Goal: Task Accomplishment & Management: Manage account settings

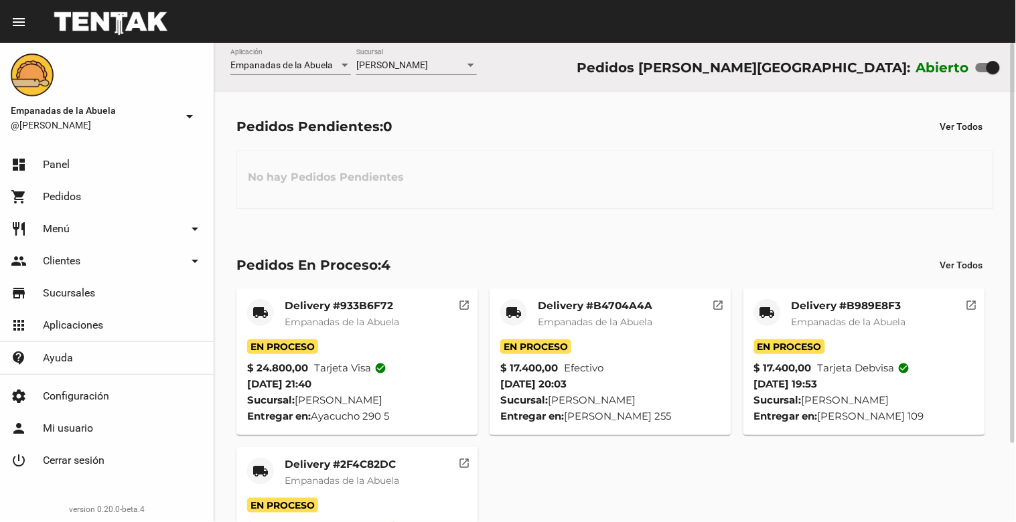
click at [432, 59] on div "[PERSON_NAME] Sucursal" at bounding box center [416, 62] width 121 height 26
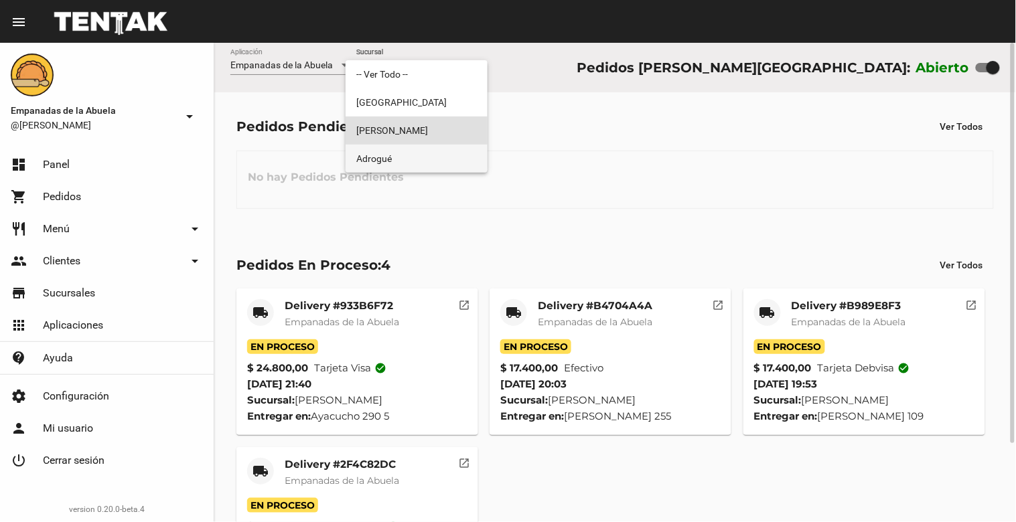
drag, startPoint x: 413, startPoint y: 145, endPoint x: 424, endPoint y: 102, distance: 44.2
click at [413, 145] on span "Adrogué" at bounding box center [416, 159] width 121 height 28
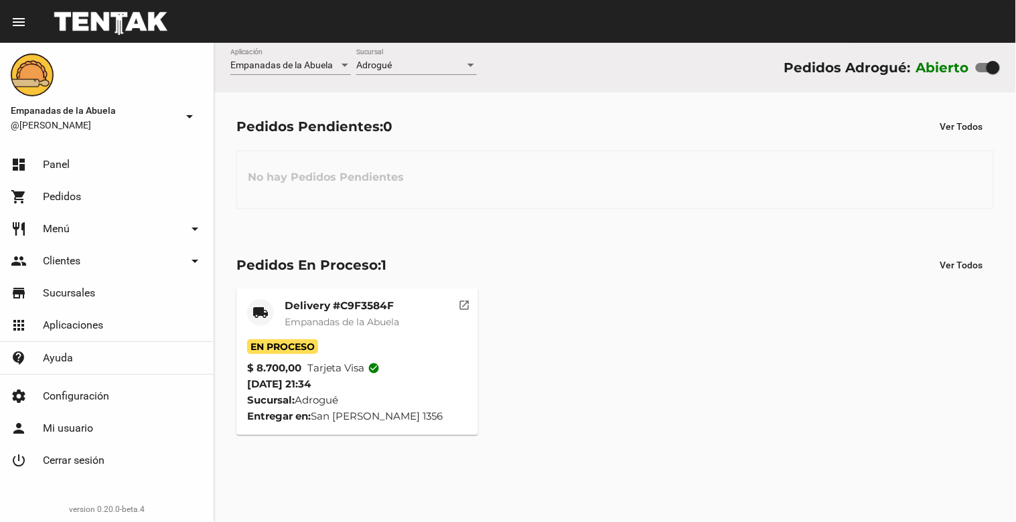
click at [424, 76] on div "Adrogué Sucursal" at bounding box center [416, 68] width 121 height 38
click at [425, 74] on div "Adrogué Sucursal" at bounding box center [416, 62] width 121 height 26
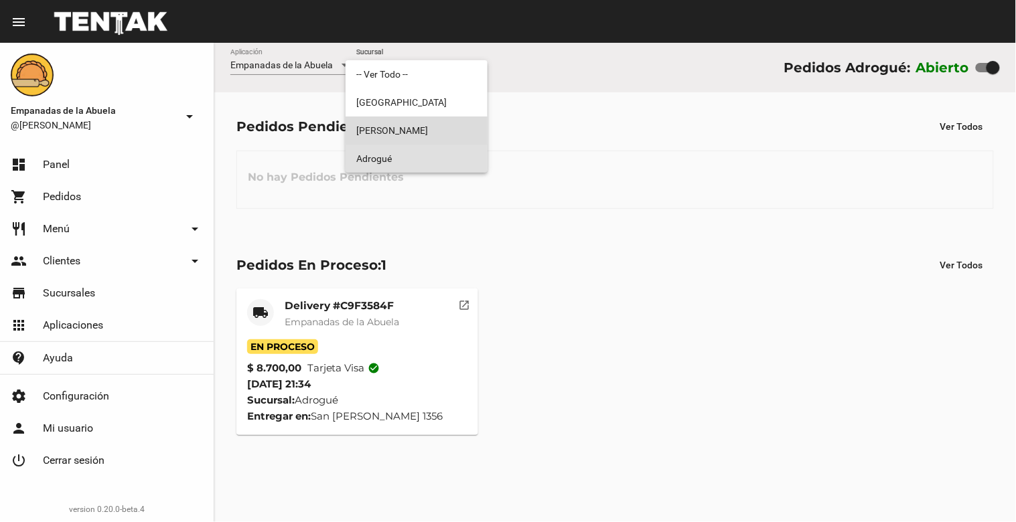
click at [423, 129] on span "[PERSON_NAME]" at bounding box center [416, 131] width 121 height 28
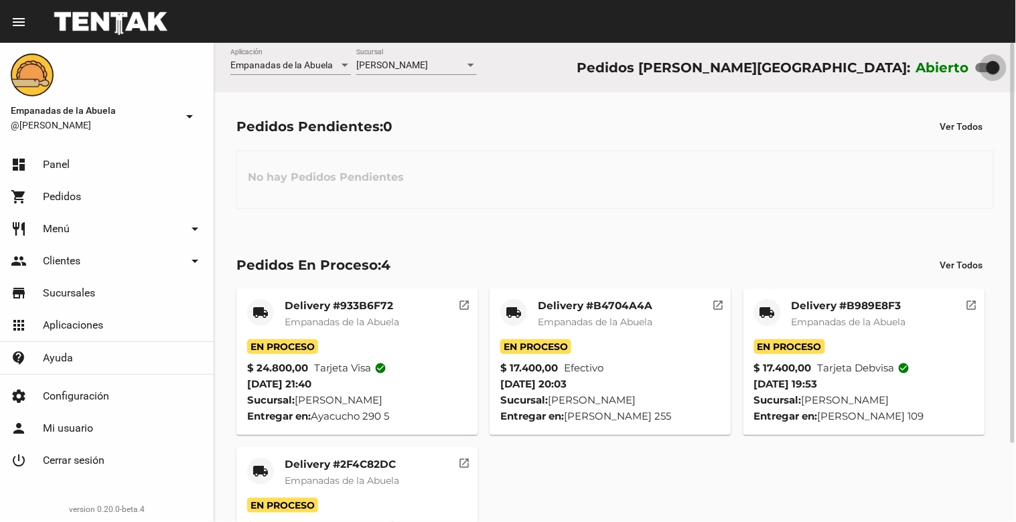
drag, startPoint x: 991, startPoint y: 68, endPoint x: 954, endPoint y: 77, distance: 38.7
click at [956, 78] on div "Abierto" at bounding box center [958, 67] width 84 height 21
checkbox input "false"
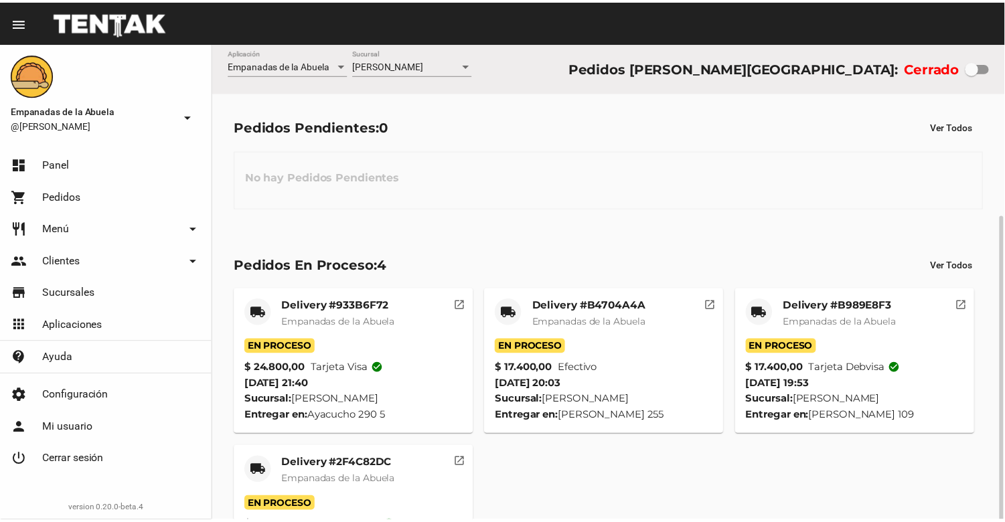
scroll to position [94, 0]
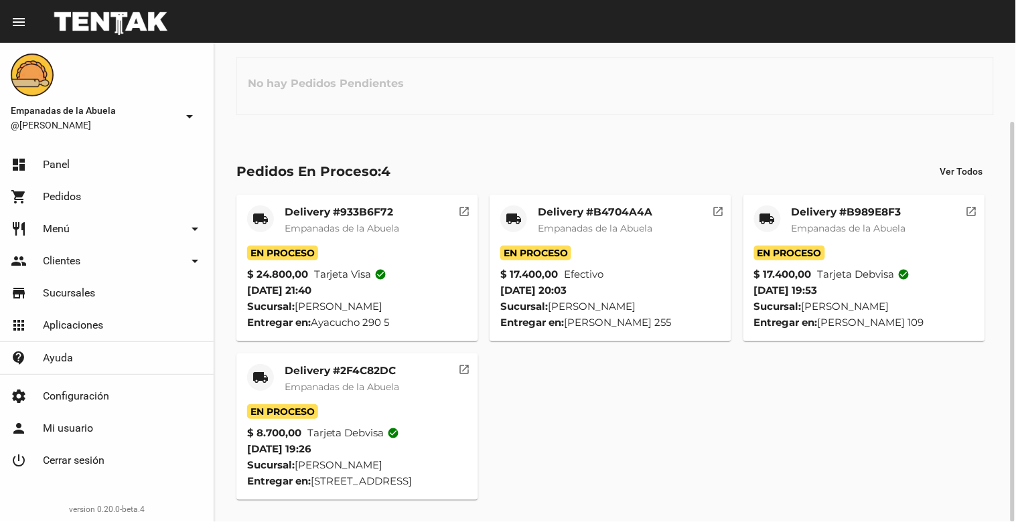
click at [349, 371] on mat-card-title "Delivery #2F4C82DC" at bounding box center [342, 370] width 115 height 13
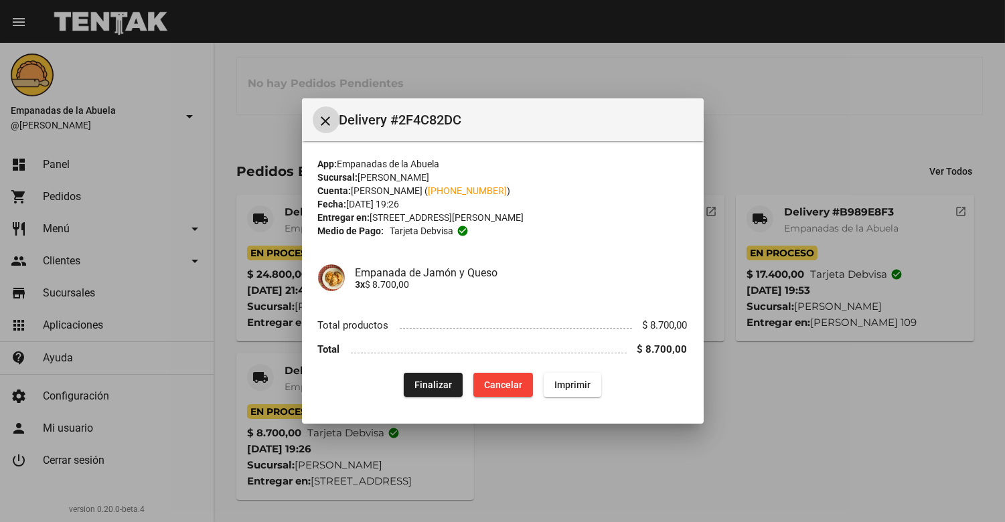
click at [427, 376] on button "Finalizar" at bounding box center [433, 385] width 59 height 24
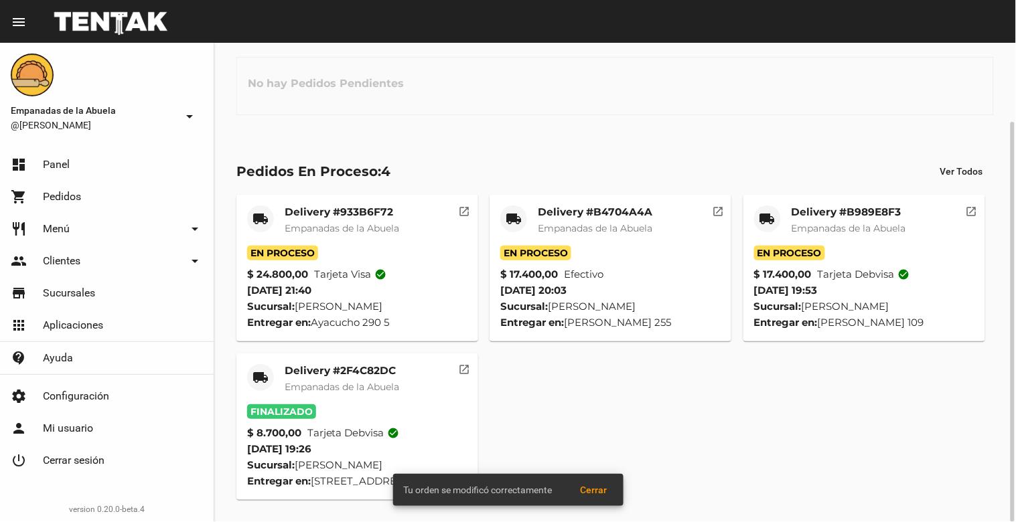
click at [794, 216] on mat-card-title "Delivery #B989E8F3" at bounding box center [849, 212] width 115 height 13
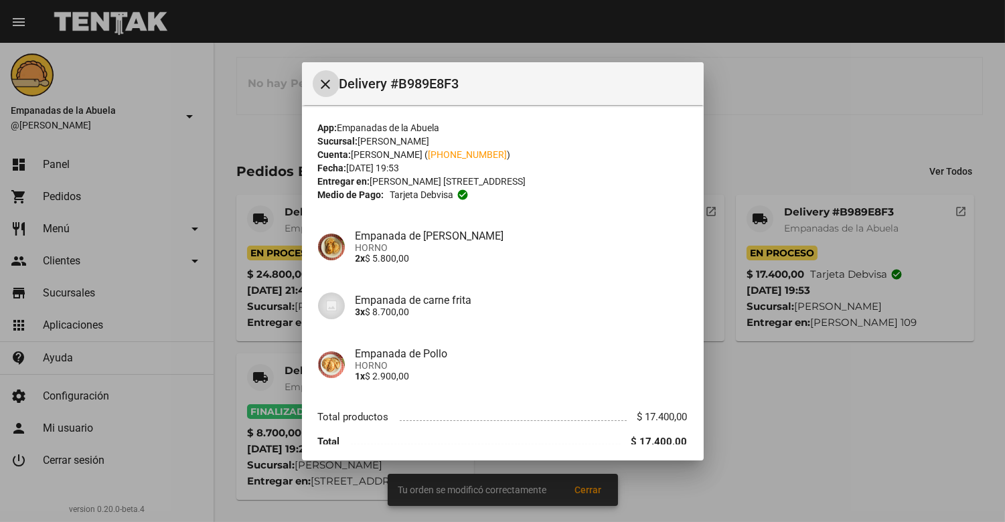
scroll to position [55, 0]
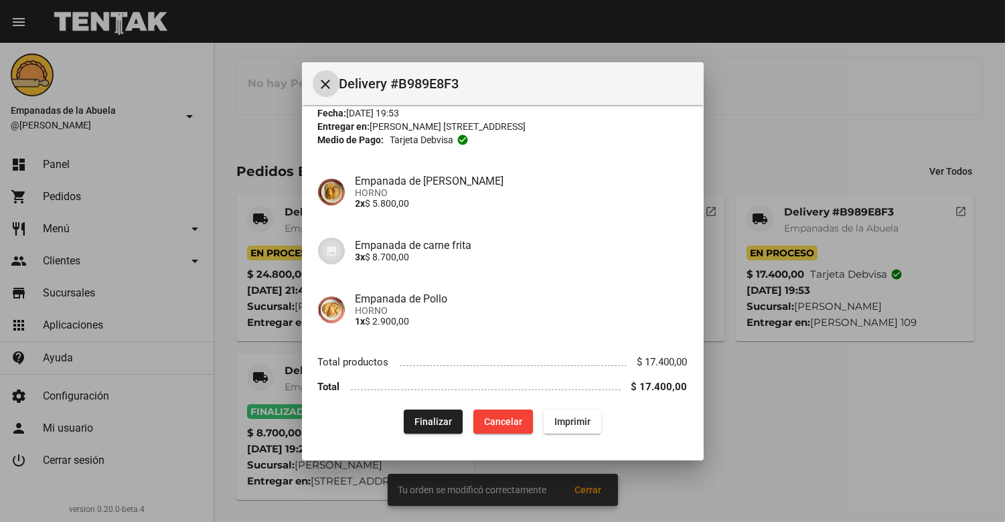
click at [433, 421] on span "Finalizar" at bounding box center [434, 422] width 38 height 11
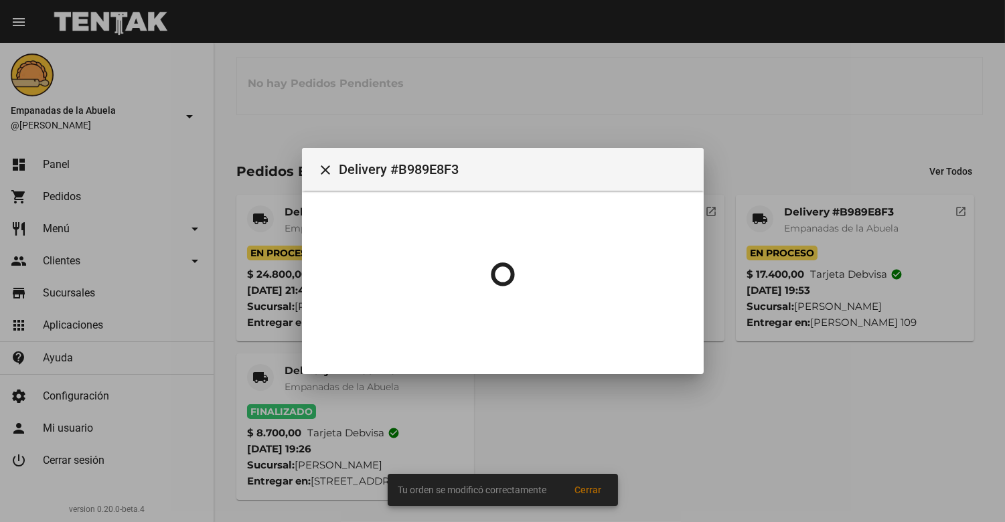
scroll to position [0, 0]
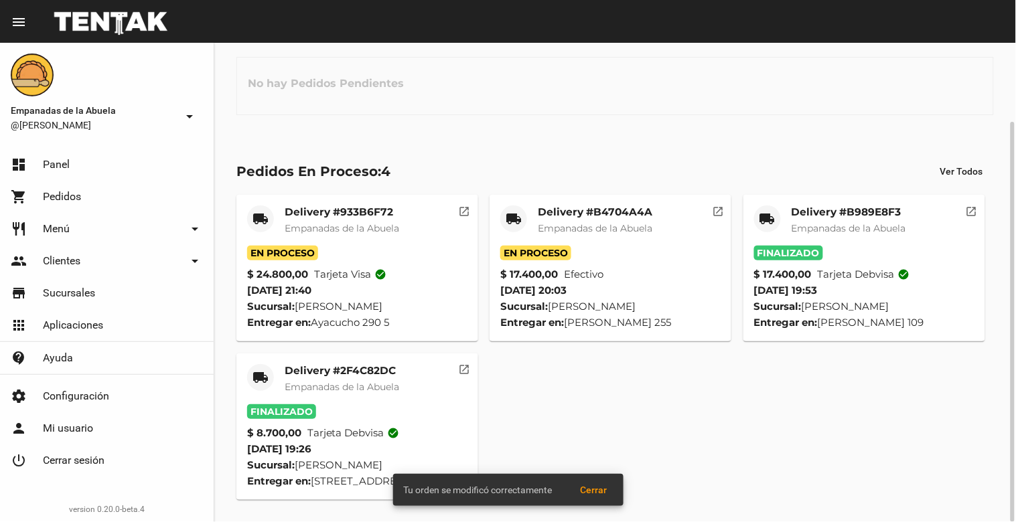
click at [583, 216] on mat-card-title "Delivery #B4704A4A" at bounding box center [595, 212] width 115 height 13
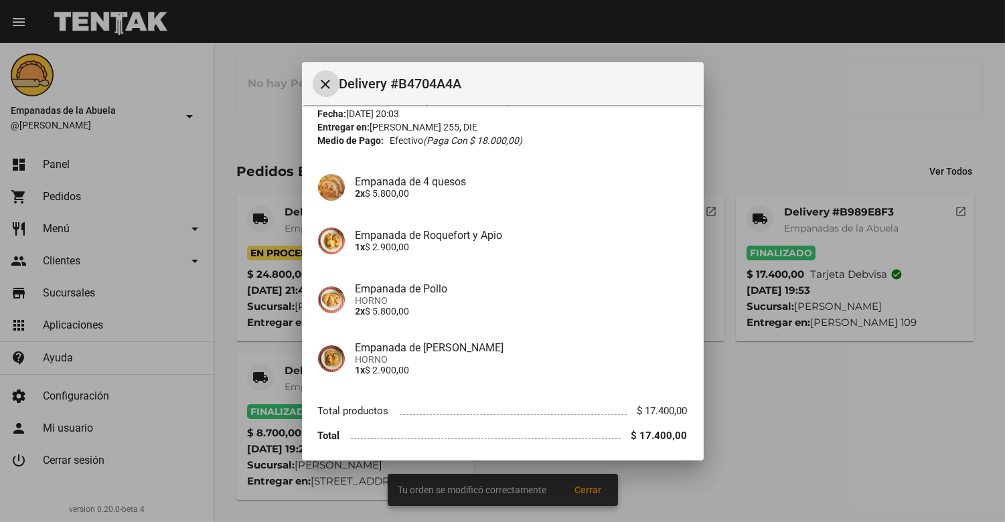
scroll to position [103, 0]
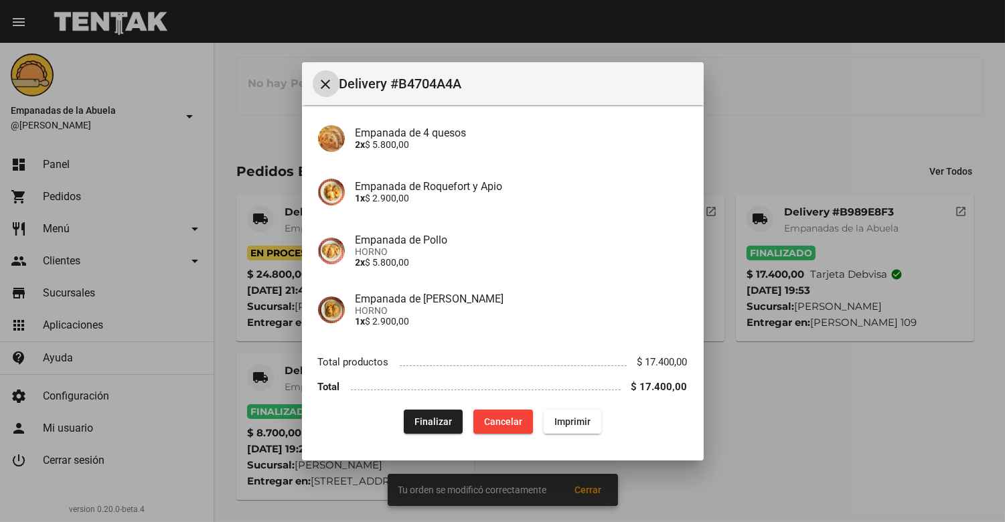
click at [422, 419] on span "Finalizar" at bounding box center [434, 422] width 38 height 11
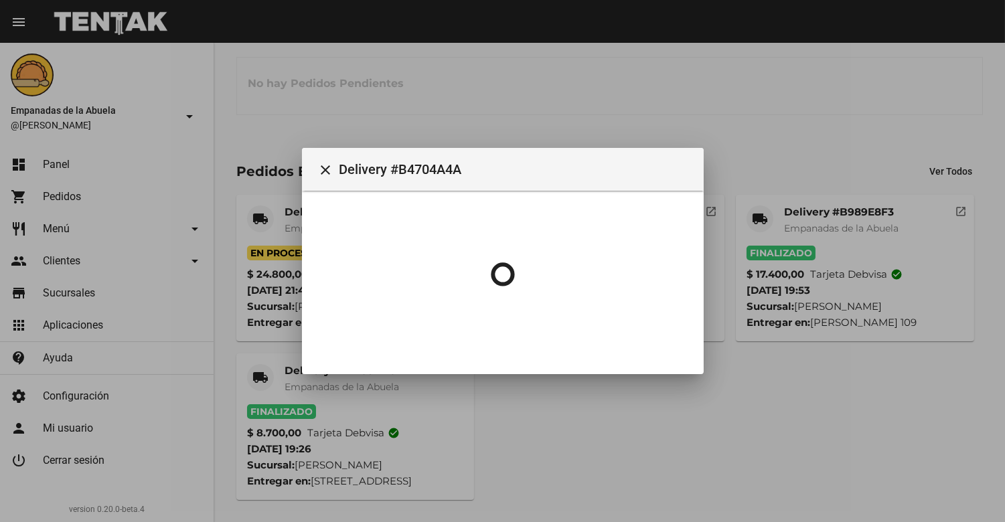
scroll to position [0, 0]
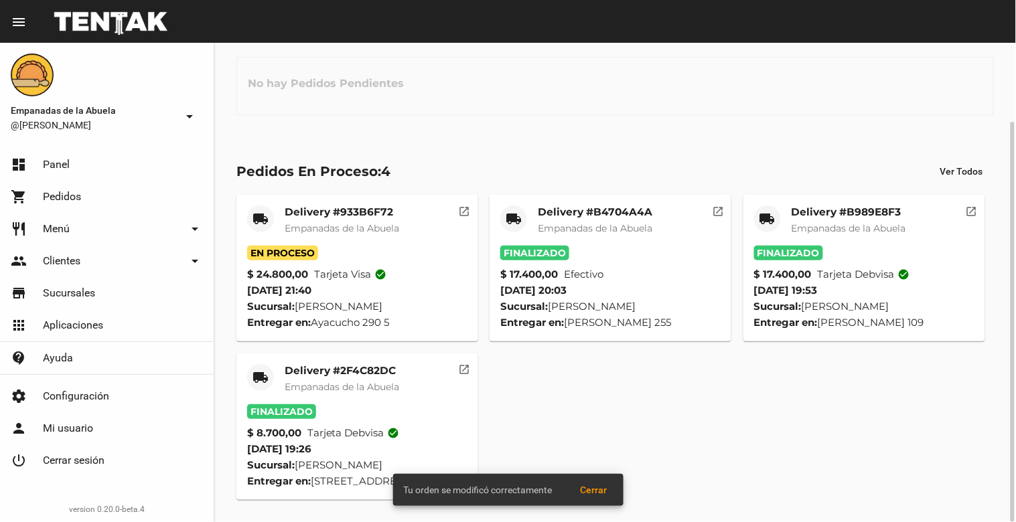
click at [328, 213] on mat-card-title "Delivery #933B6F72" at bounding box center [342, 212] width 115 height 13
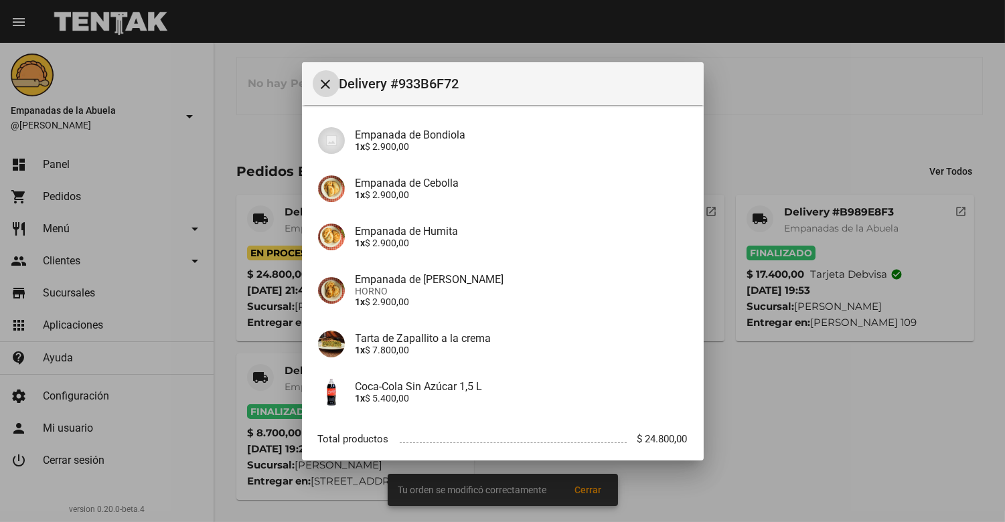
scroll to position [205, 0]
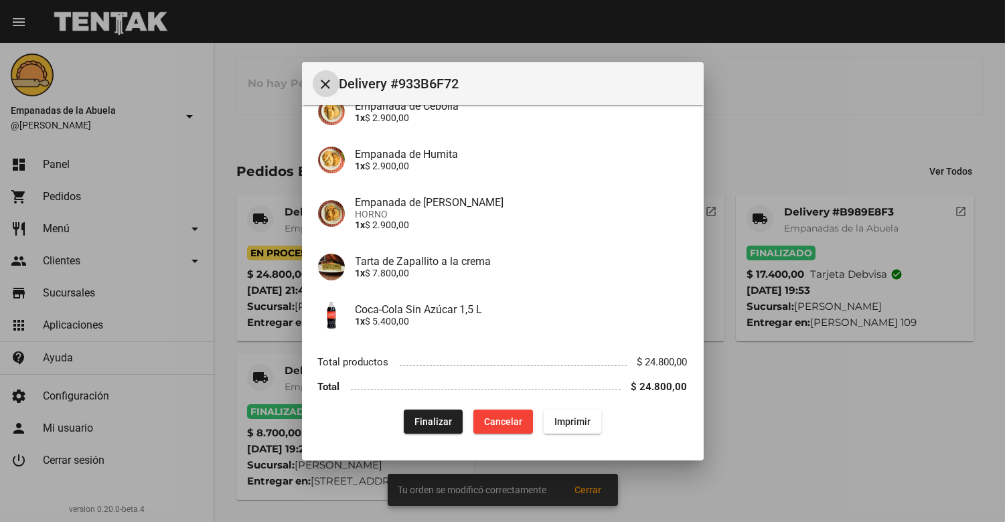
click at [441, 421] on span "Finalizar" at bounding box center [434, 422] width 38 height 11
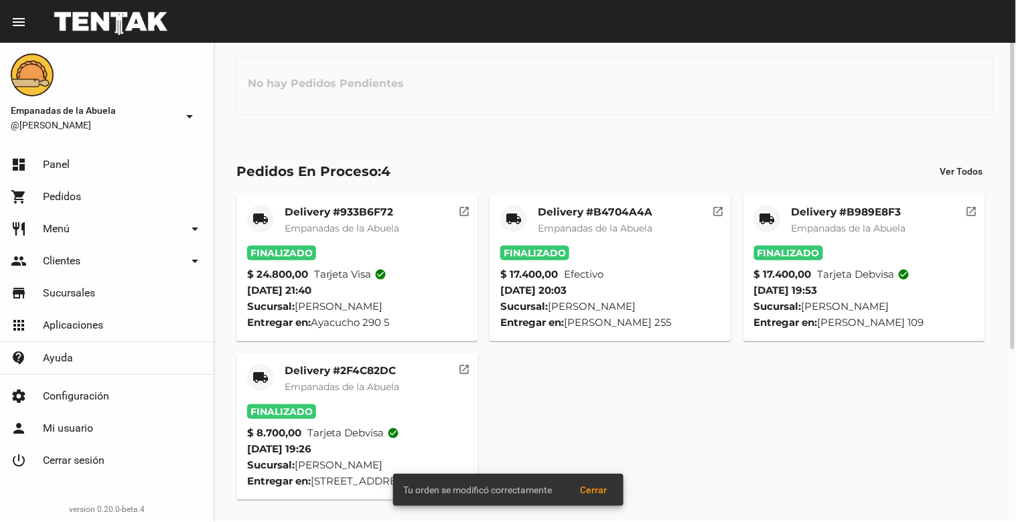
scroll to position [0, 0]
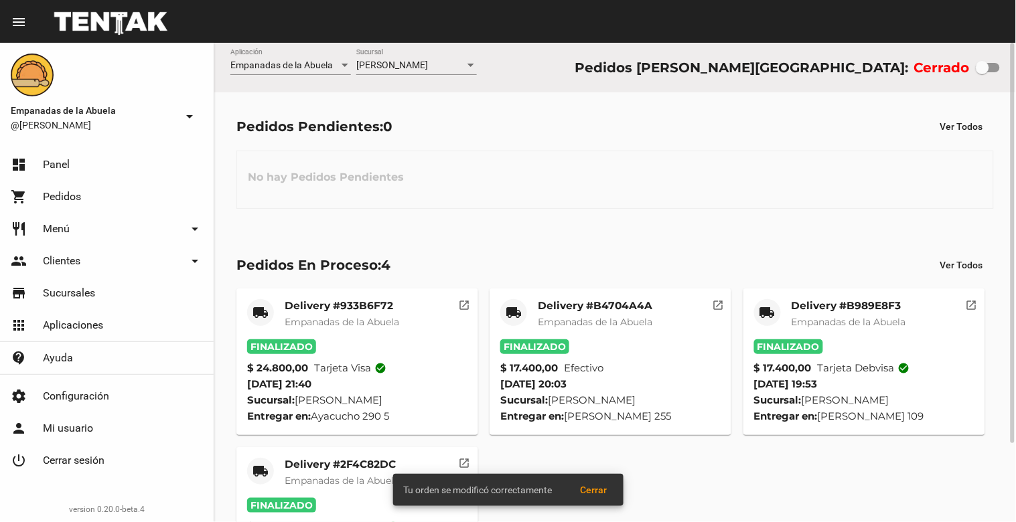
click at [473, 67] on div at bounding box center [471, 65] width 7 height 3
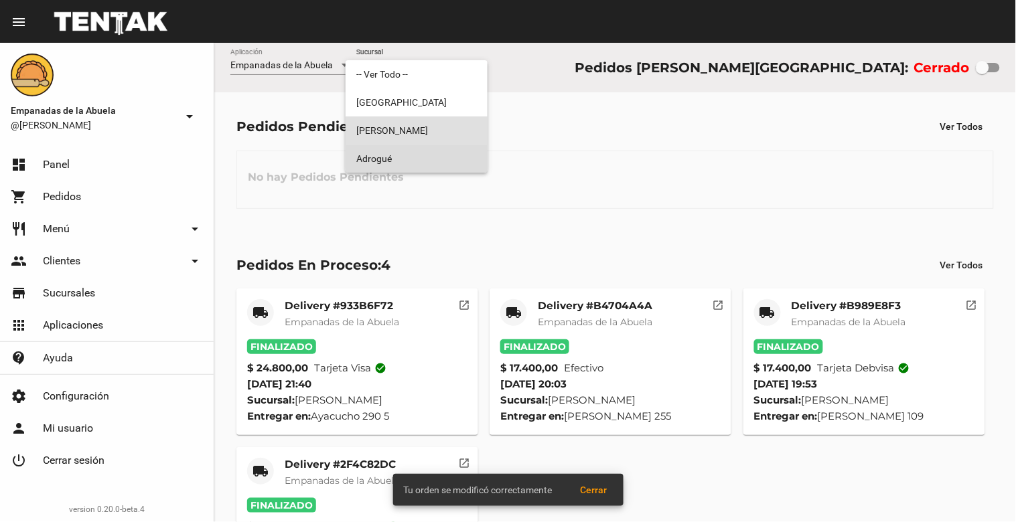
click at [447, 151] on span "Adrogué" at bounding box center [416, 159] width 121 height 28
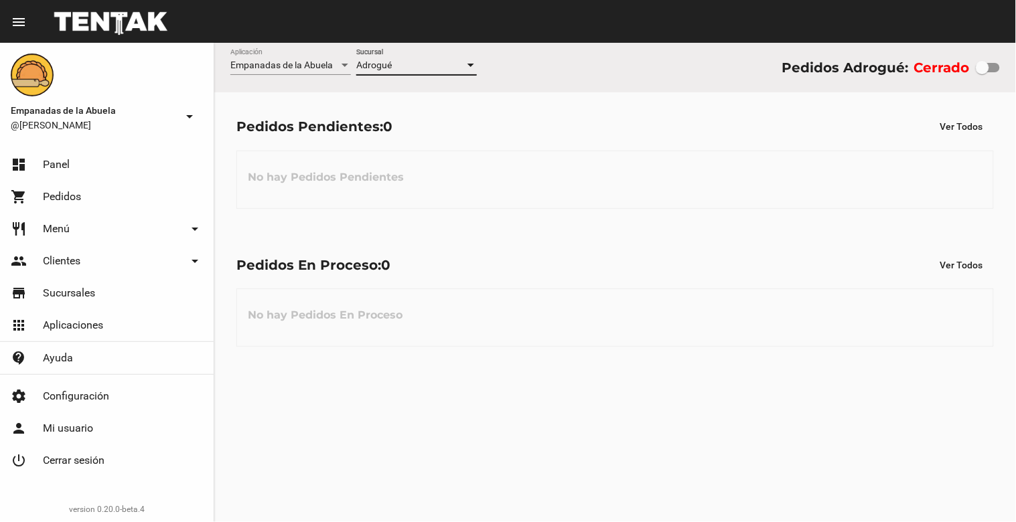
click at [470, 62] on div at bounding box center [471, 65] width 12 height 11
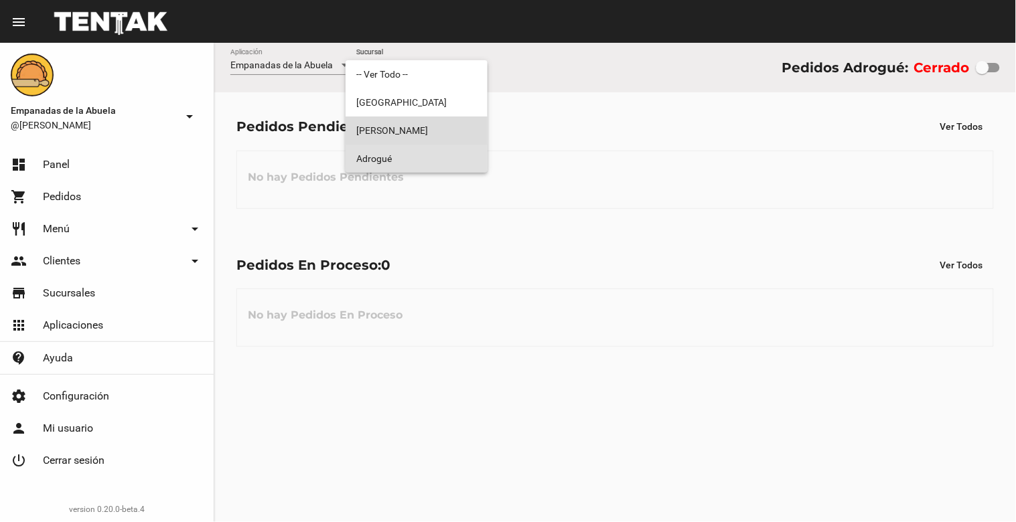
click at [461, 121] on span "[PERSON_NAME]" at bounding box center [416, 131] width 121 height 28
